Goal: Information Seeking & Learning: Learn about a topic

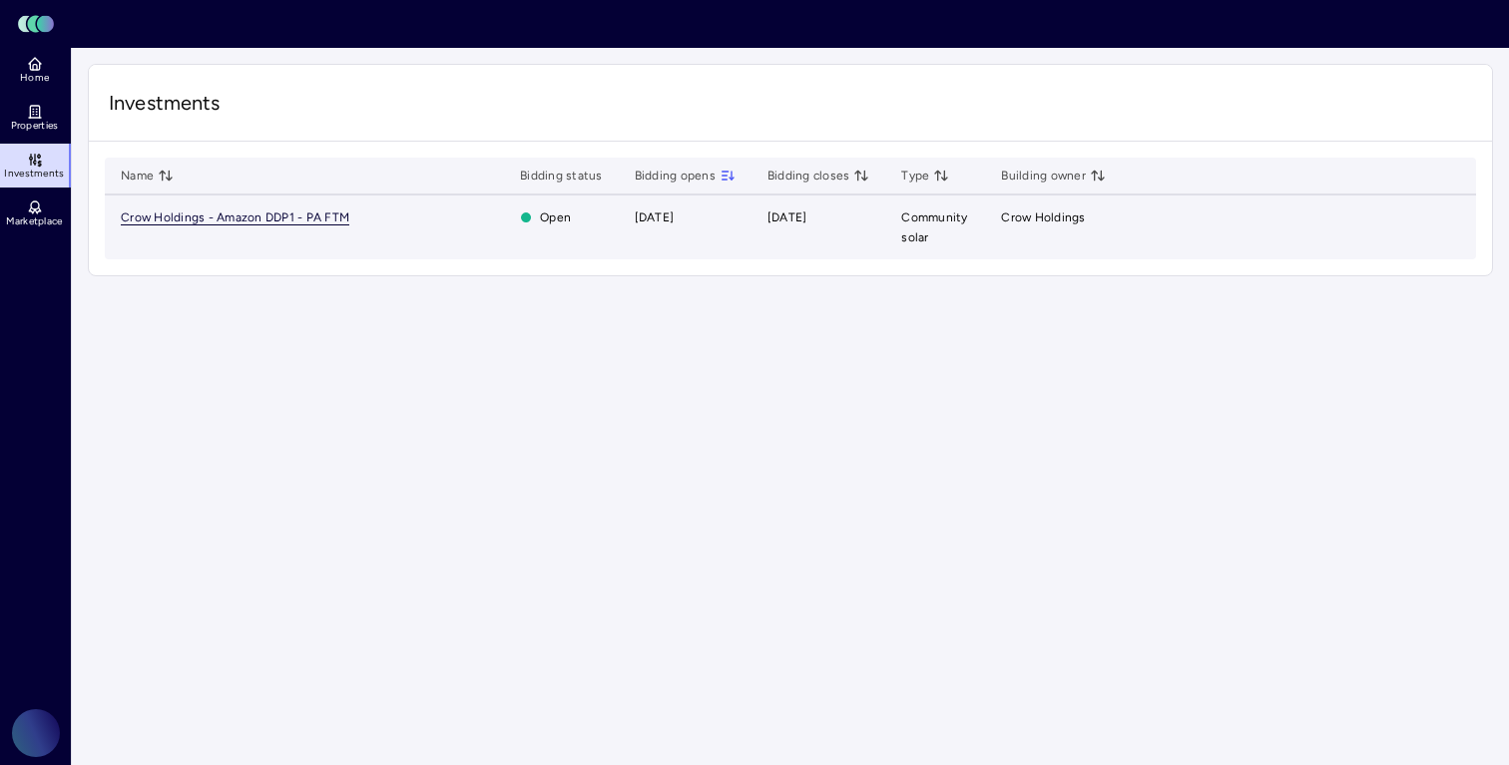
click at [319, 218] on span "Crow Holdings - Amazon DDP1 - PA FTM" at bounding box center [235, 218] width 229 height 15
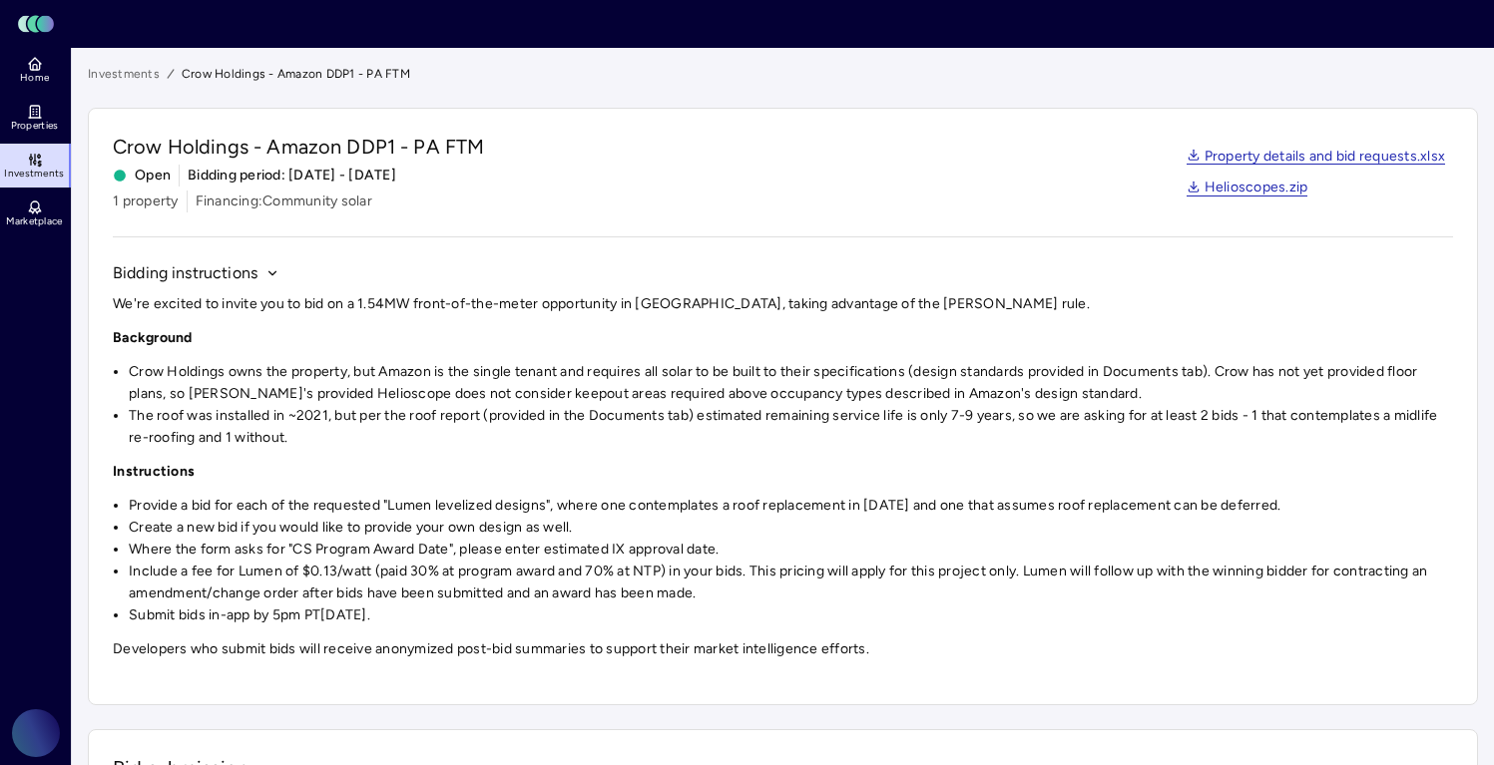
click at [390, 396] on li "Crow Holdings owns the property, but Amazon is the single tenant and requires a…" at bounding box center [791, 383] width 1324 height 44
click at [383, 395] on li "Crow Holdings owns the property, but Amazon is the single tenant and requires a…" at bounding box center [791, 383] width 1324 height 44
click at [388, 452] on div "We're excited to invite you to bid on a 1.54MW front-of-the-meter opportunity i…" at bounding box center [783, 476] width 1340 height 367
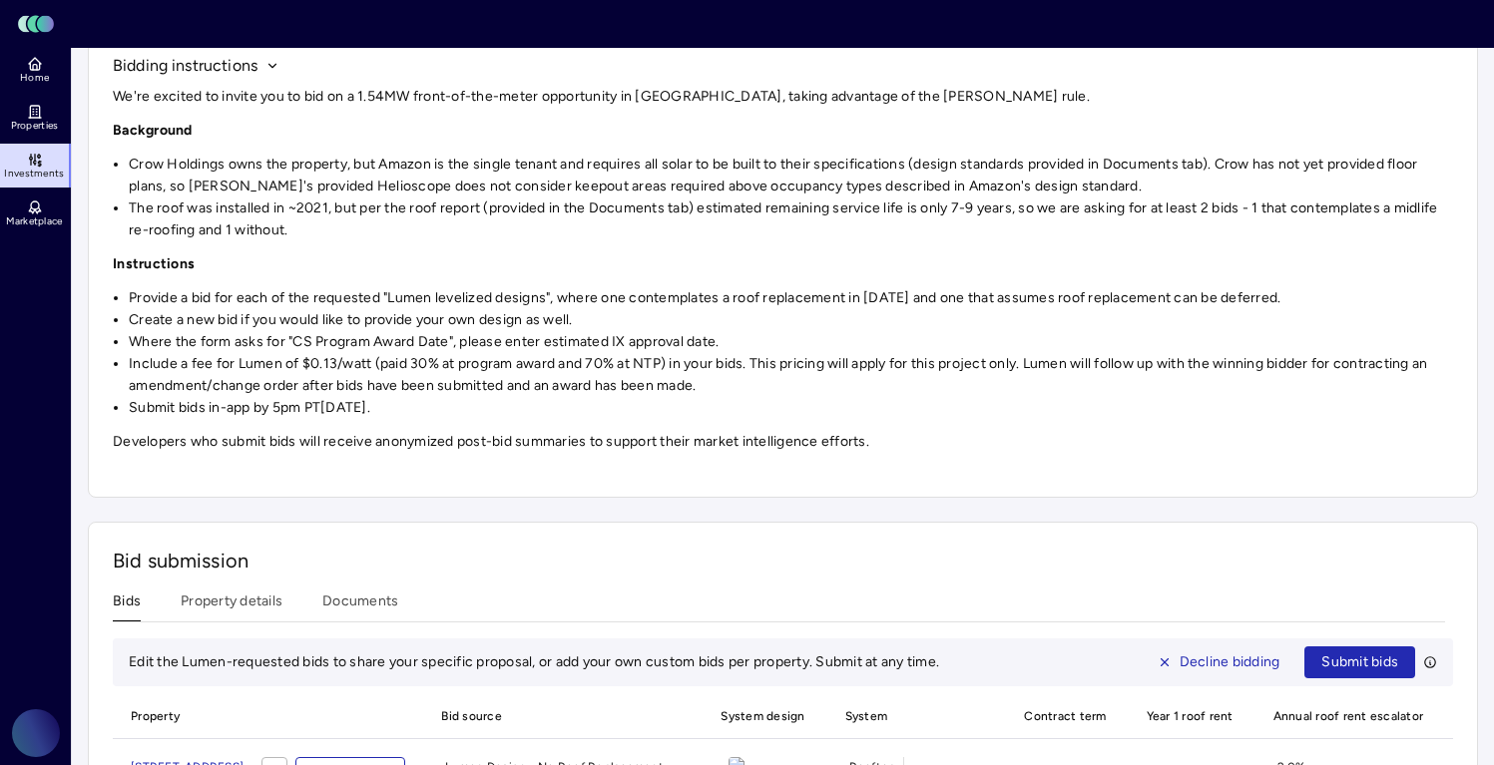
scroll to position [210, 0]
click at [386, 445] on p "Developers who submit bids will receive anonymized post-bid summaries to suppor…" at bounding box center [783, 440] width 1340 height 22
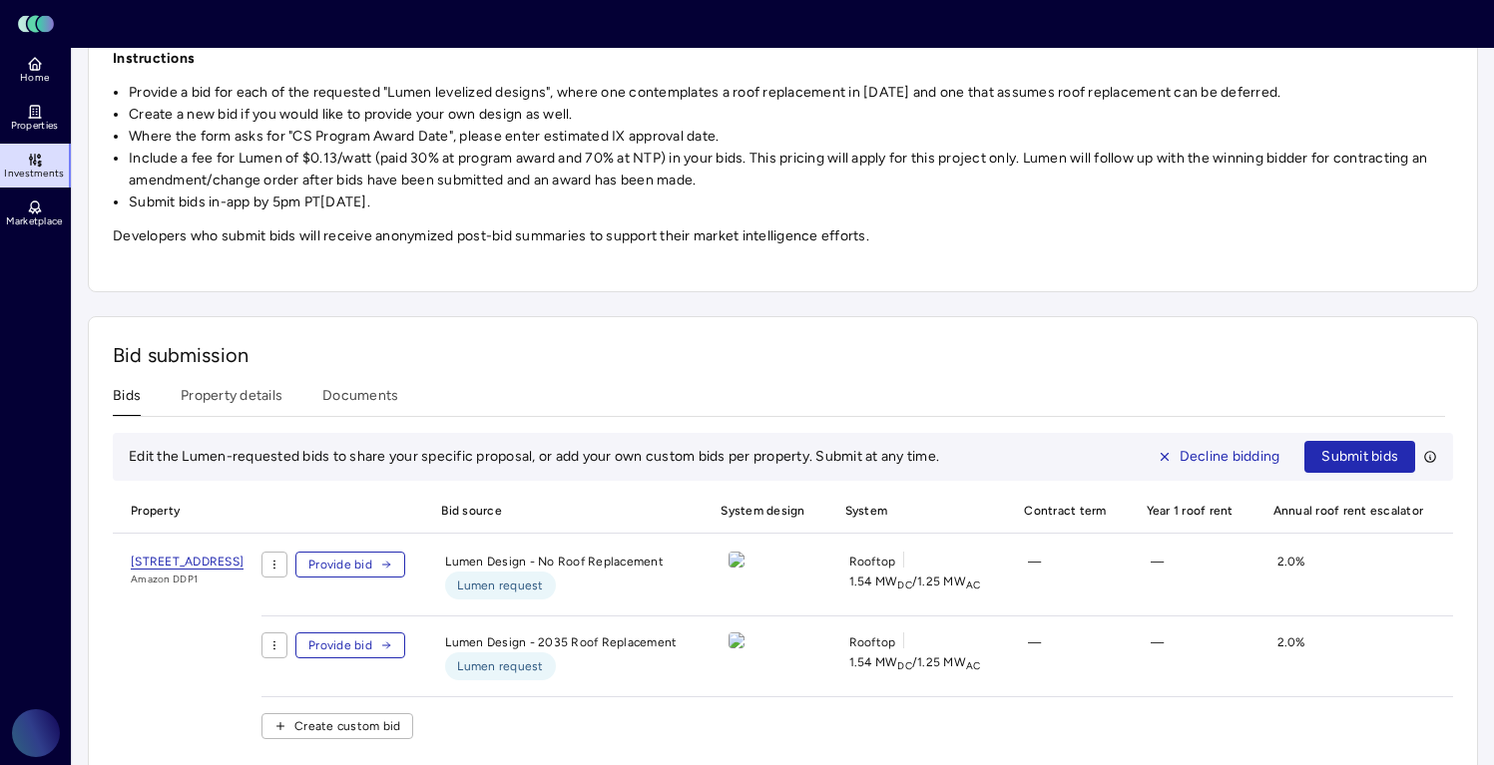
scroll to position [0, 0]
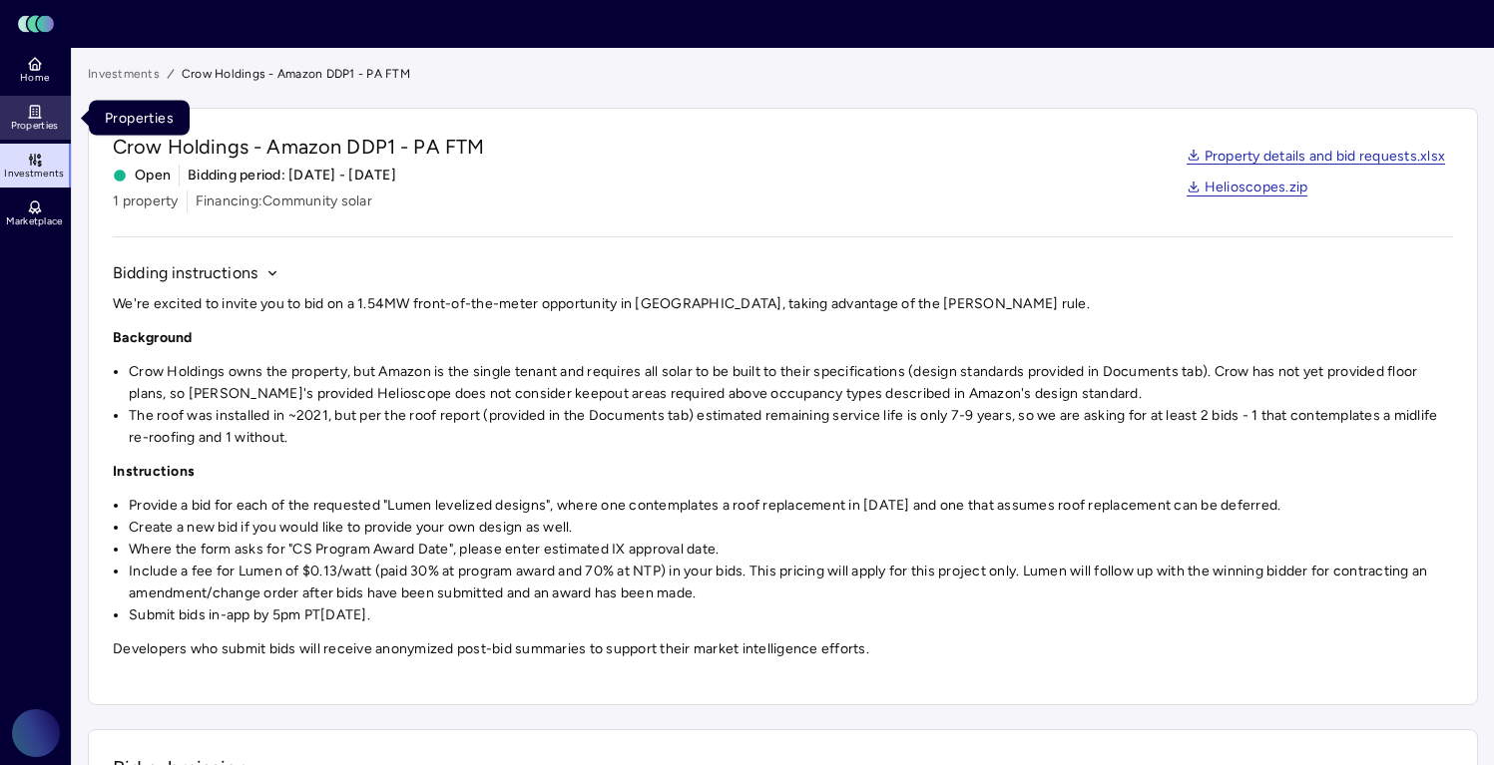
click at [21, 110] on link "Properties" at bounding box center [36, 118] width 73 height 44
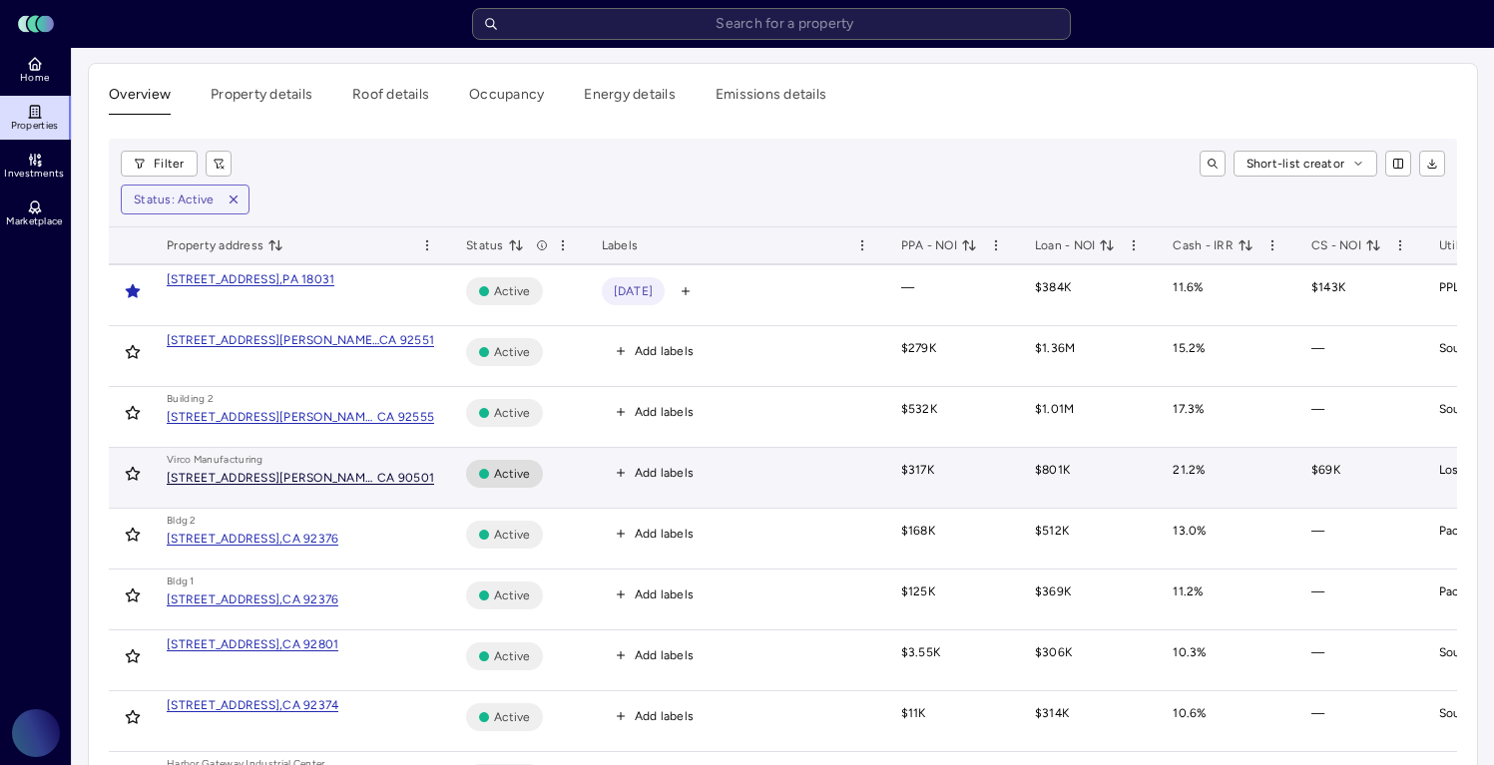
click at [318, 482] on div "[STREET_ADDRESS][PERSON_NAME]," at bounding box center [272, 478] width 211 height 12
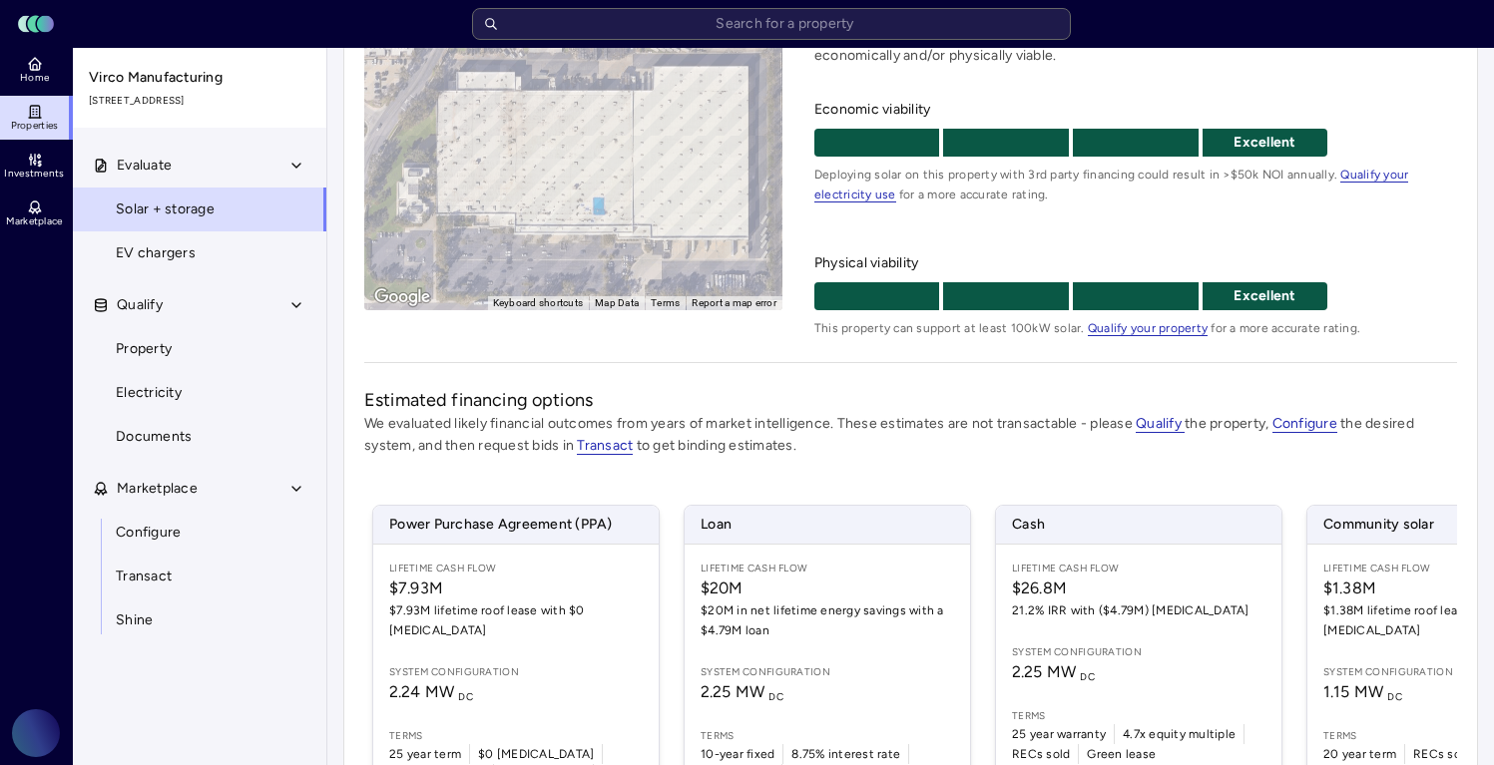
scroll to position [262, 0]
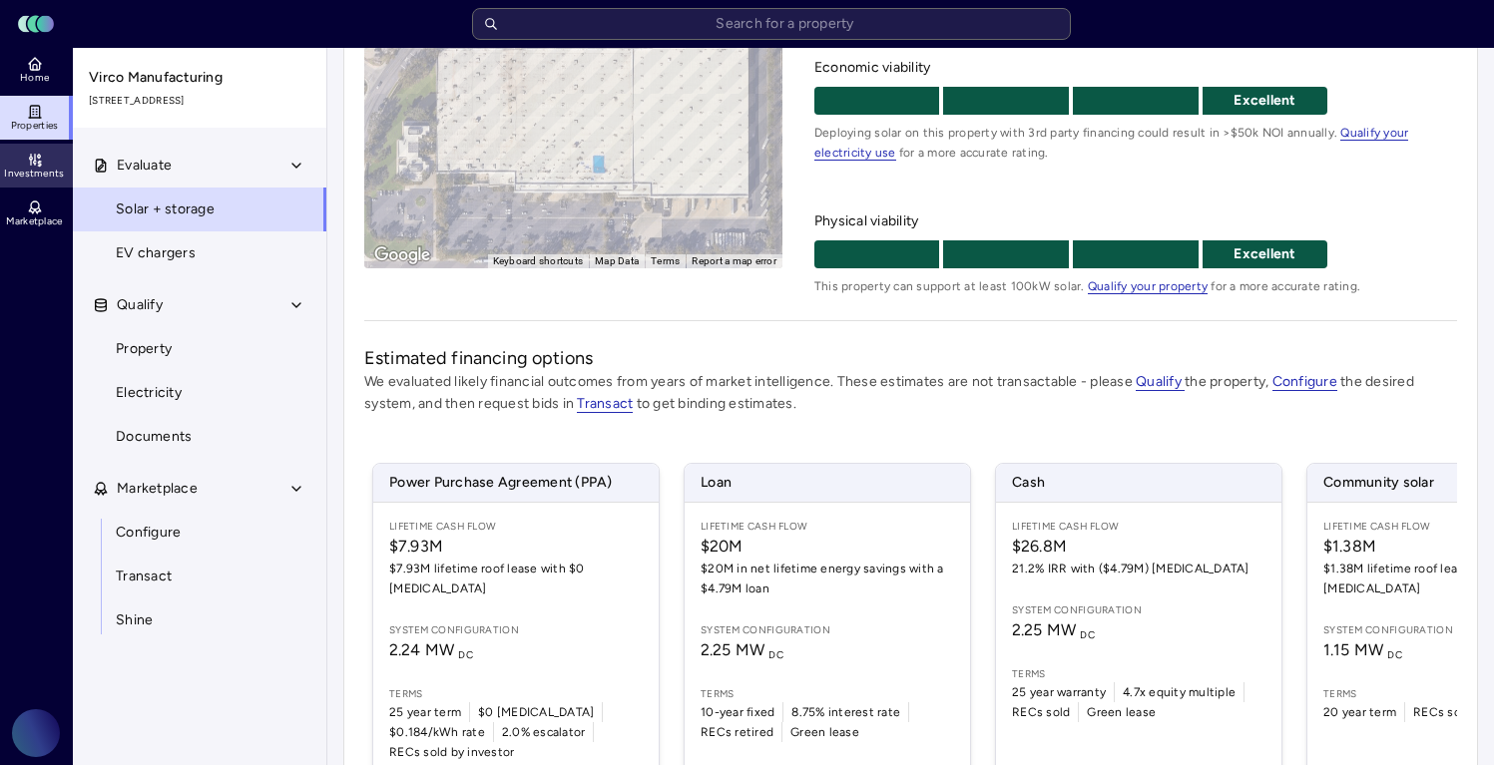
click at [31, 158] on icon at bounding box center [30, 158] width 3 height 3
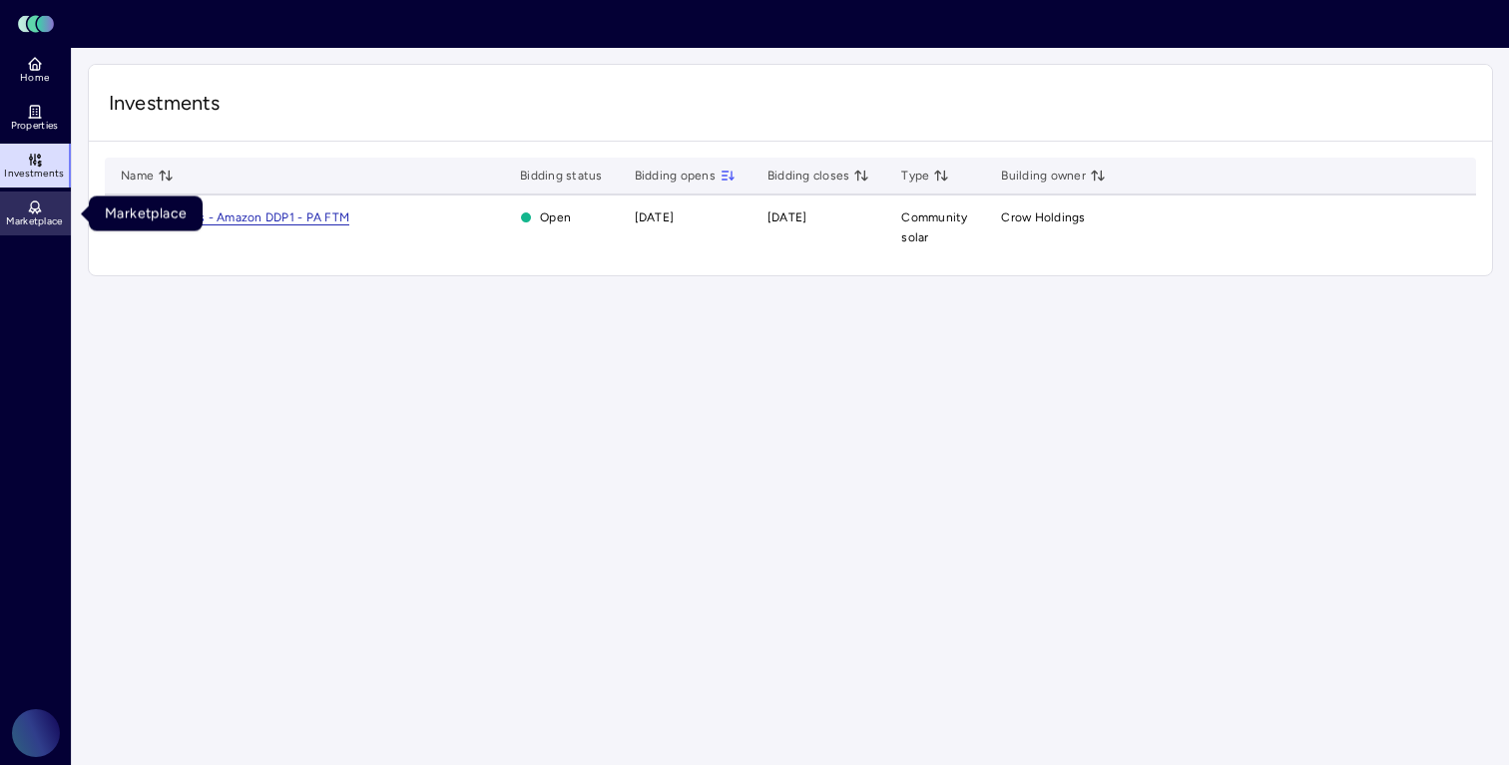
click at [27, 221] on span "Marketplace" at bounding box center [34, 222] width 56 height 12
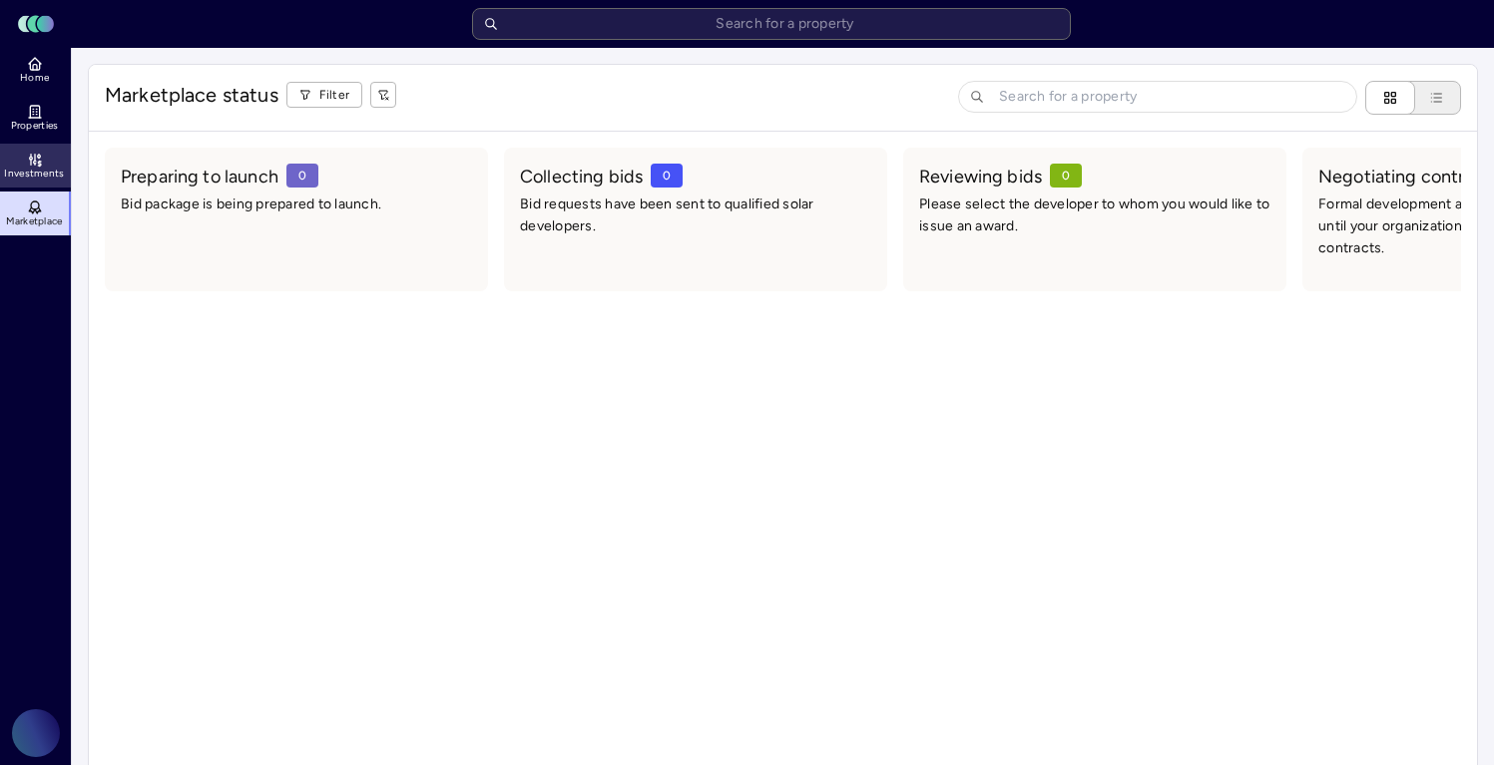
click at [41, 168] on span "Investments" at bounding box center [34, 174] width 60 height 12
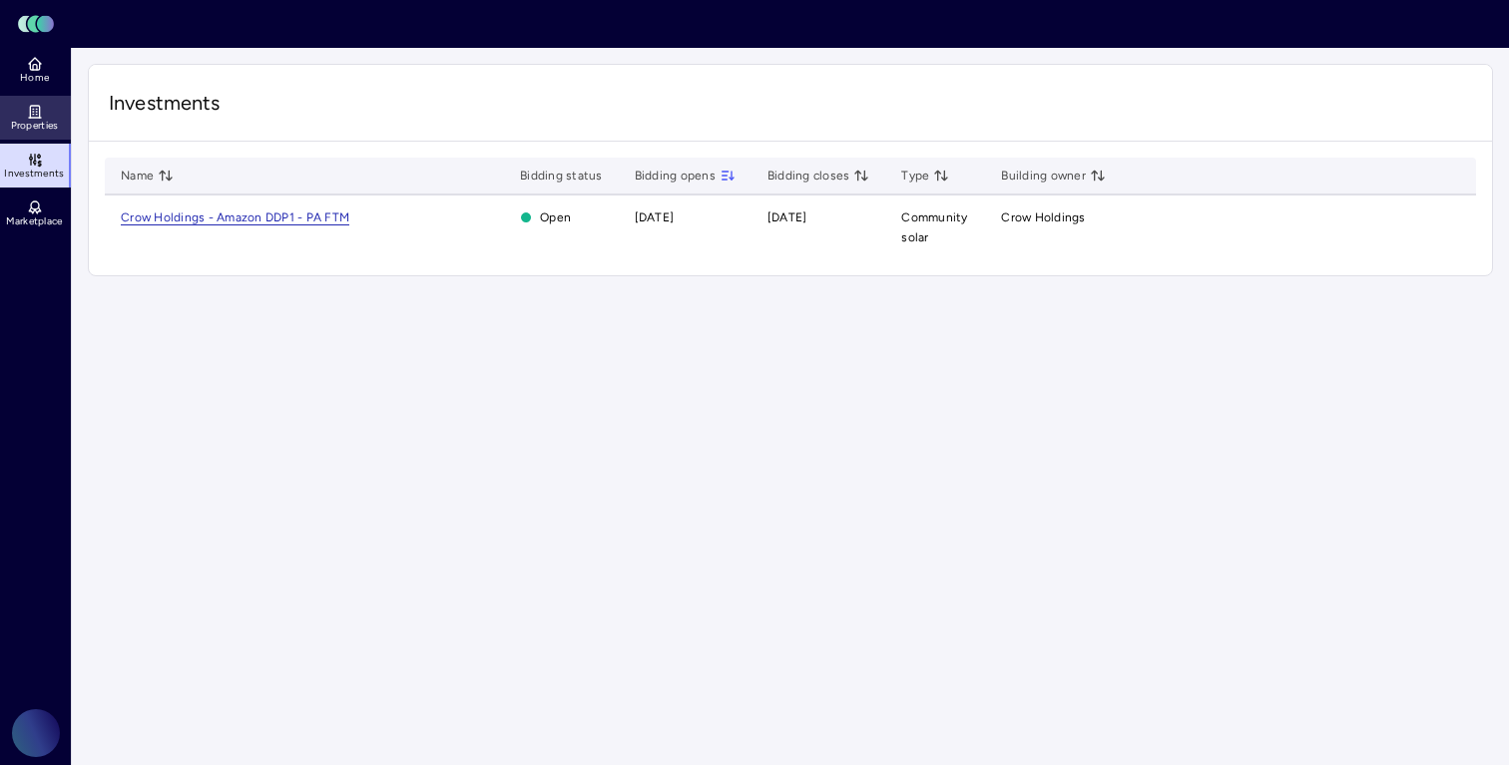
click at [49, 118] on link "Properties" at bounding box center [36, 118] width 73 height 44
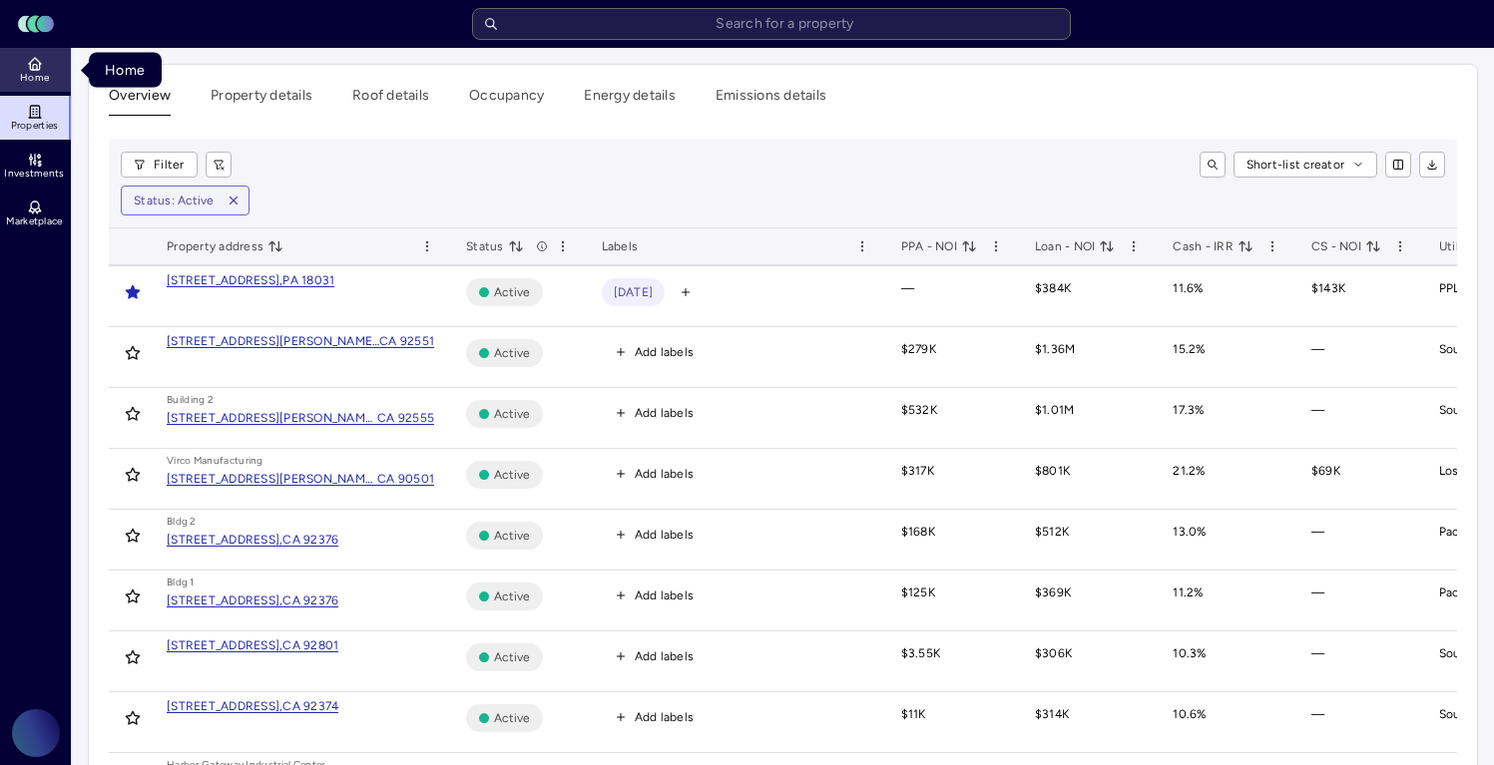
click at [37, 60] on icon at bounding box center [35, 64] width 16 height 16
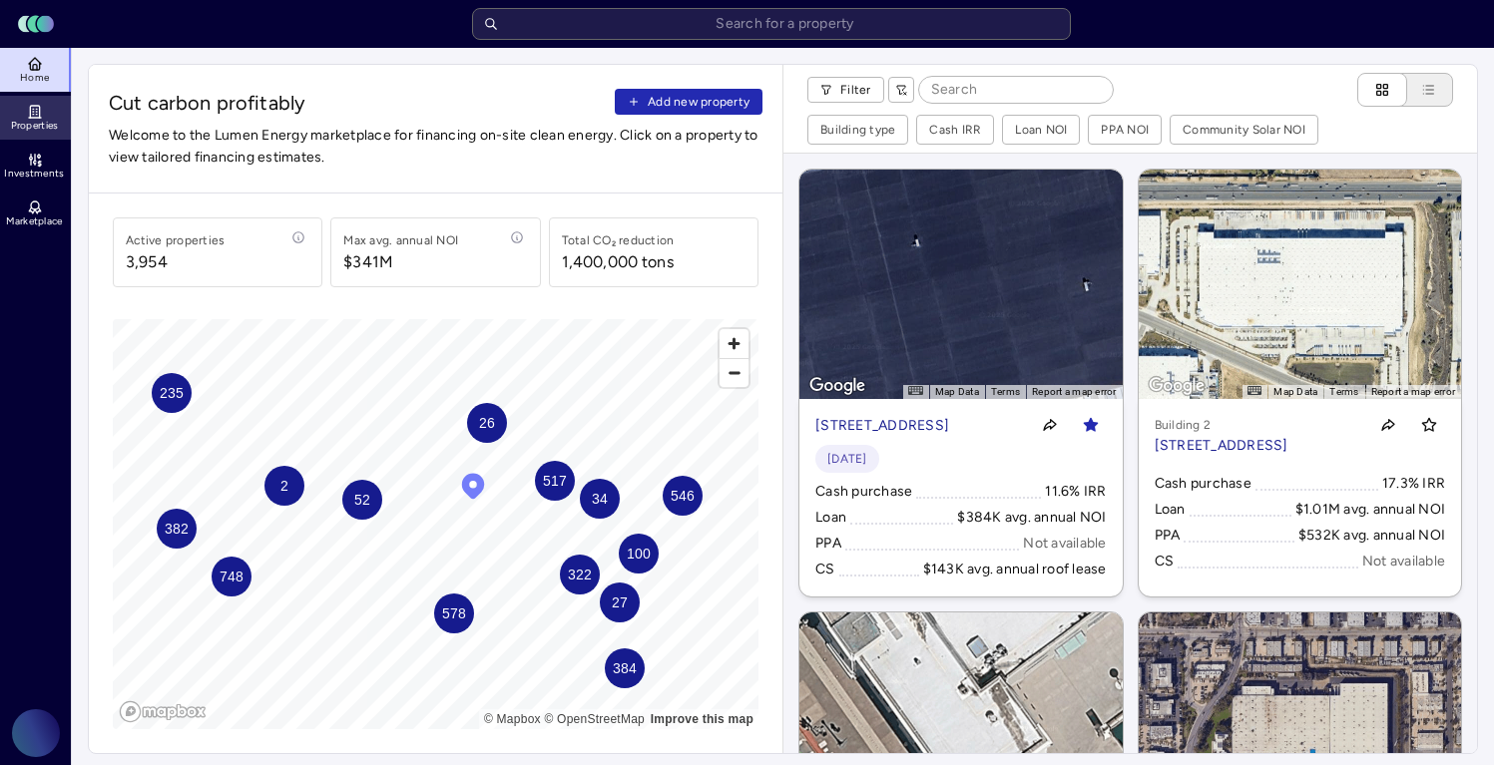
click at [25, 130] on span "Properties" at bounding box center [35, 126] width 48 height 12
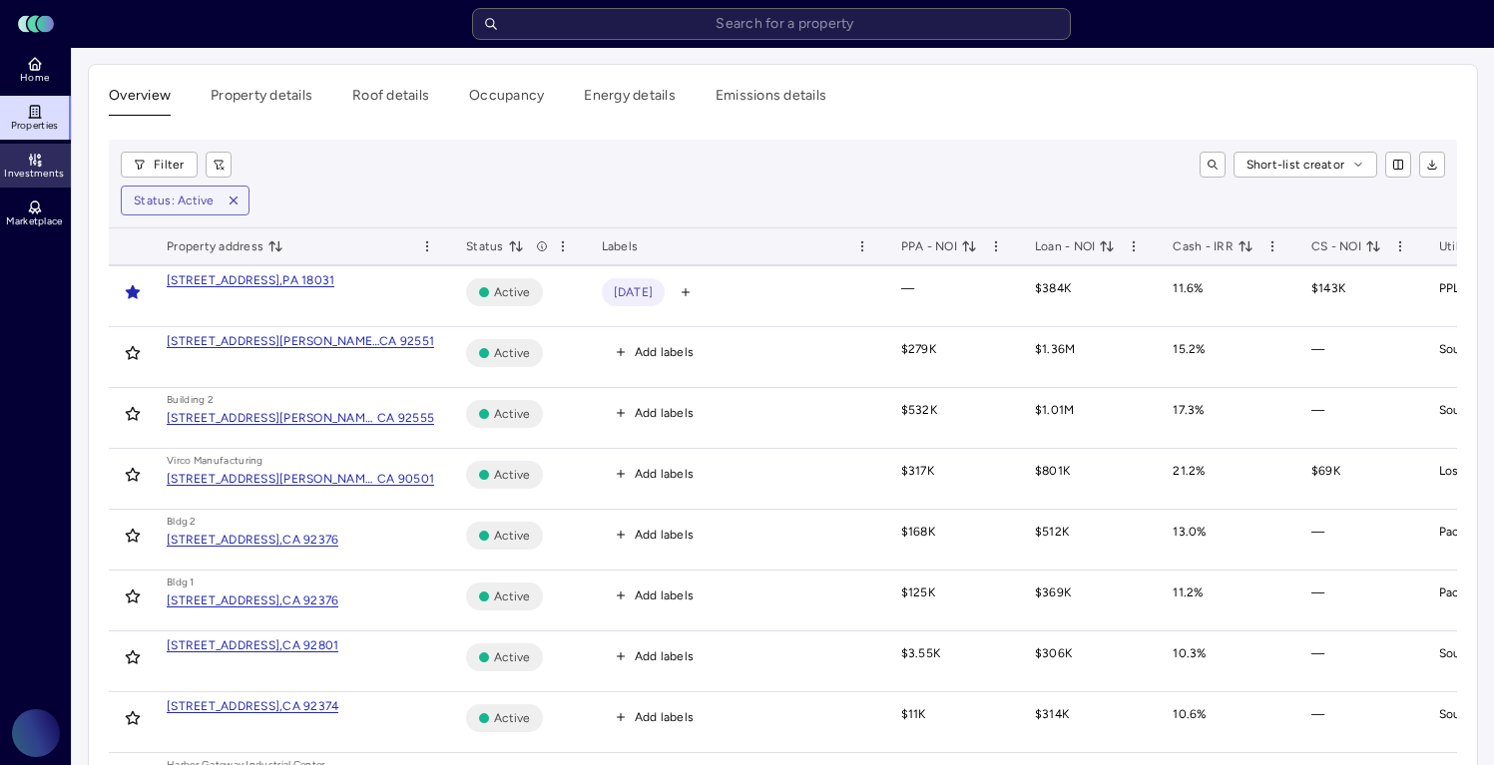
click at [23, 163] on link "Investments" at bounding box center [36, 166] width 73 height 44
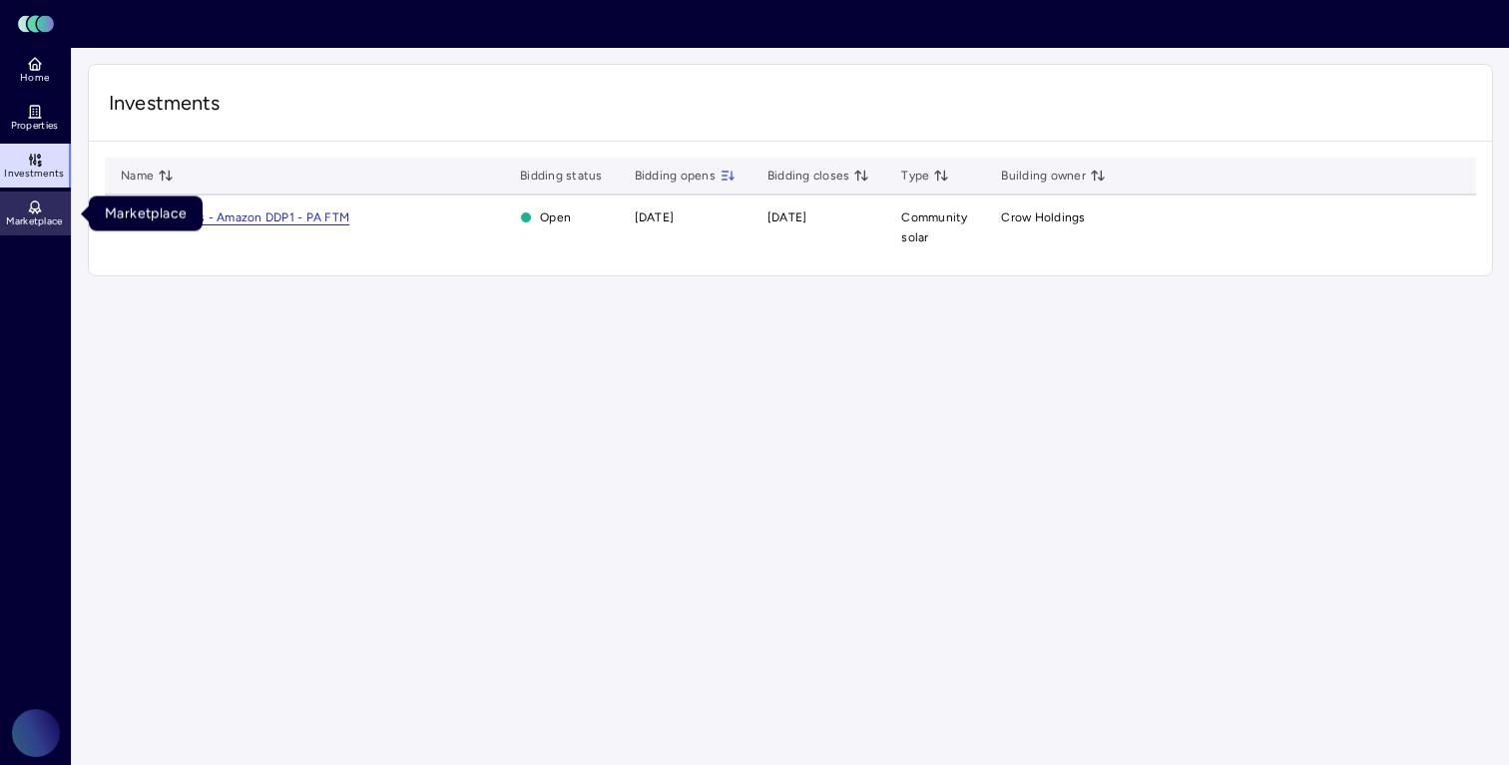
click at [31, 218] on span "Marketplace" at bounding box center [34, 222] width 56 height 12
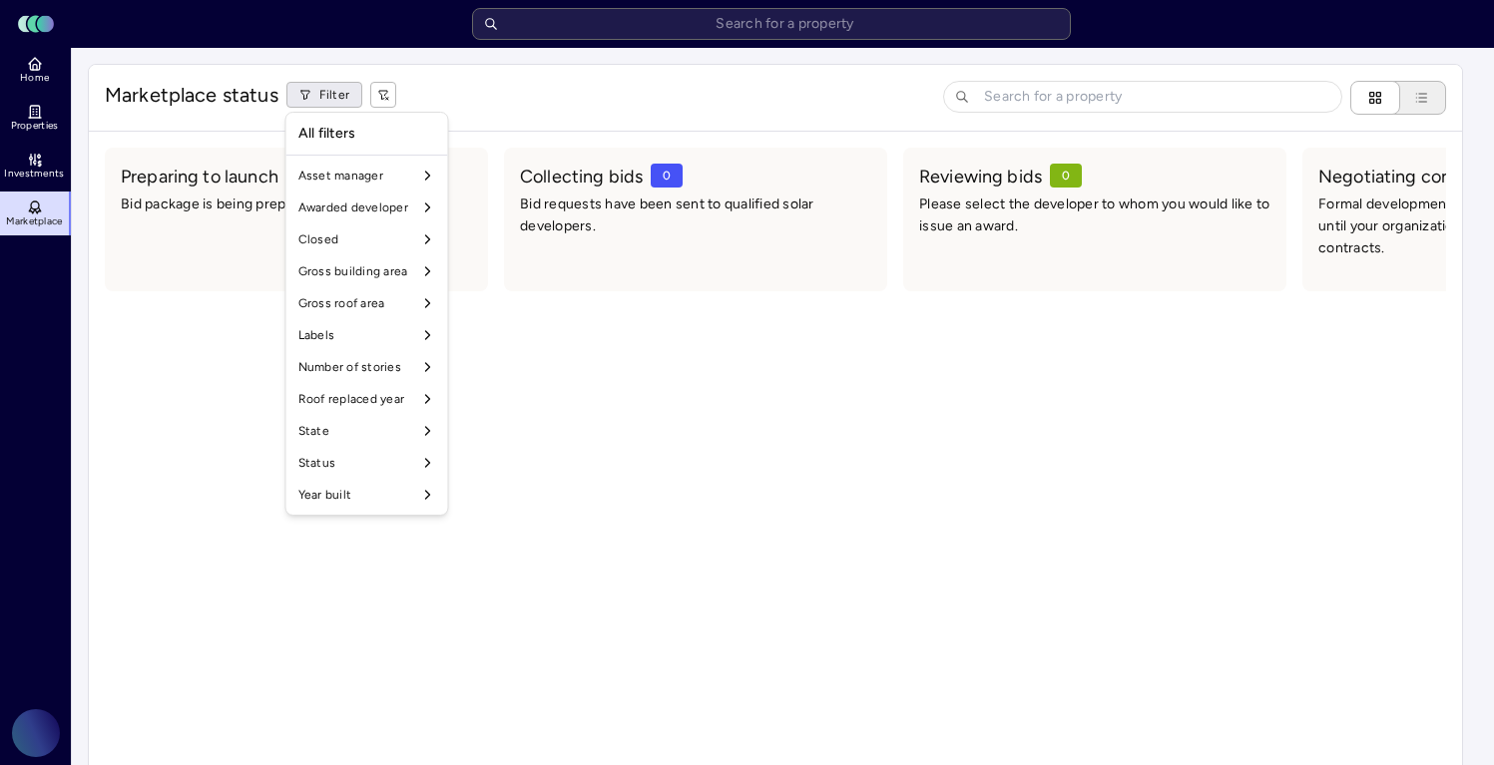
click at [326, 91] on html "Toggle Sidebar Lumen Energy Logo Home Properties Investments Marketplace Prolog…" at bounding box center [747, 382] width 1494 height 765
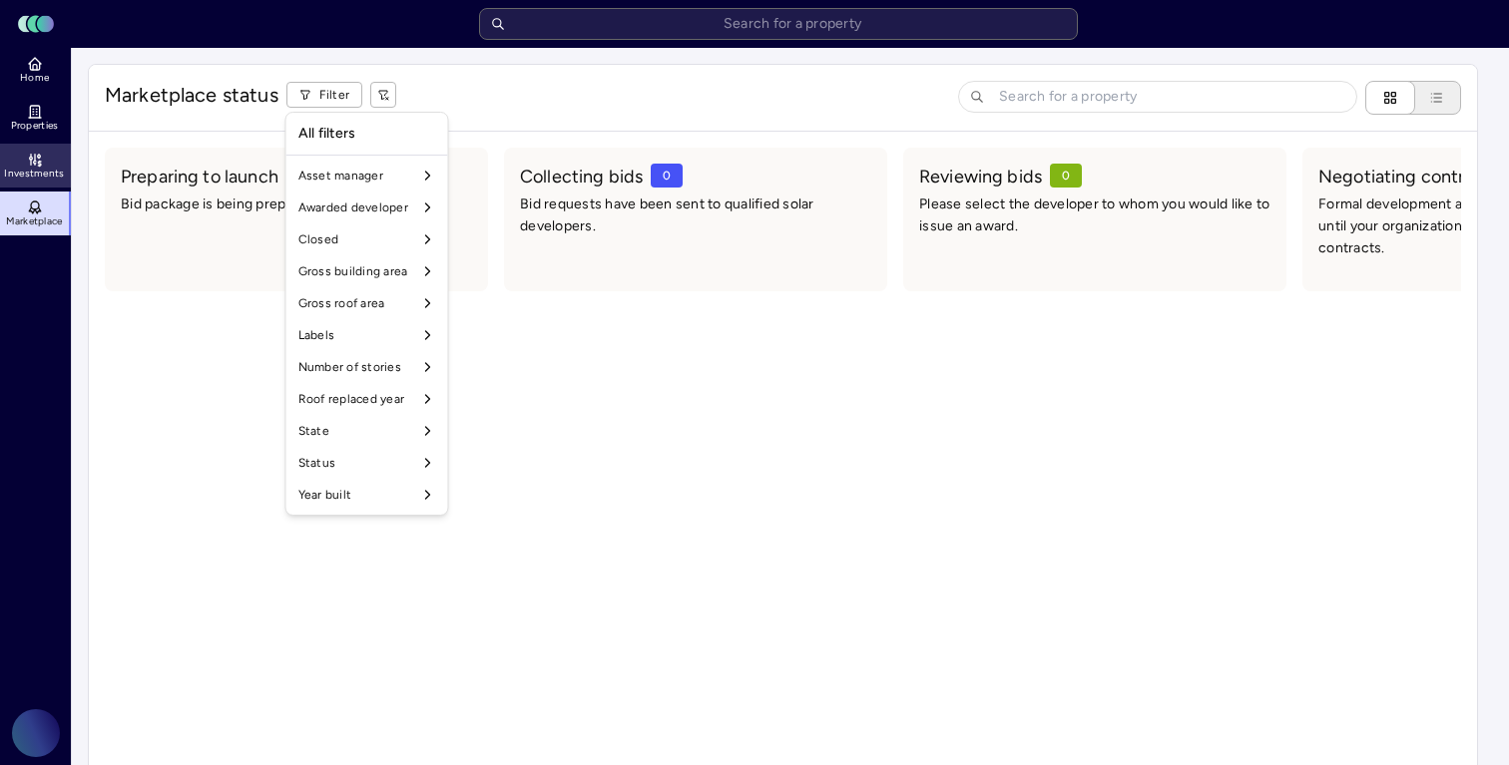
click at [36, 159] on html "Toggle Sidebar Lumen Energy Logo Home Properties Investments Marketplace Prolog…" at bounding box center [754, 382] width 1509 height 765
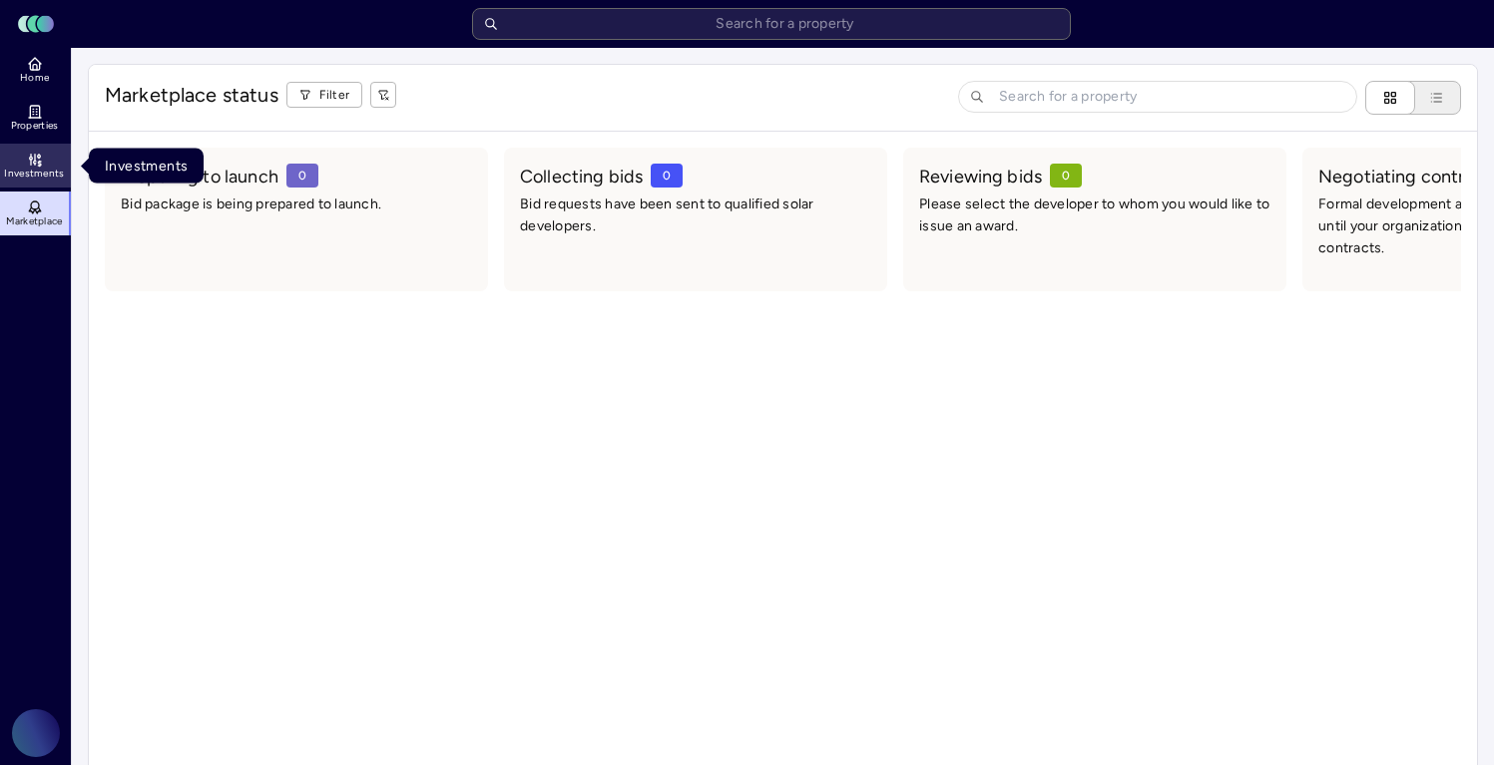
click at [16, 168] on span "Investments" at bounding box center [34, 174] width 60 height 12
